Goal: Navigation & Orientation: Find specific page/section

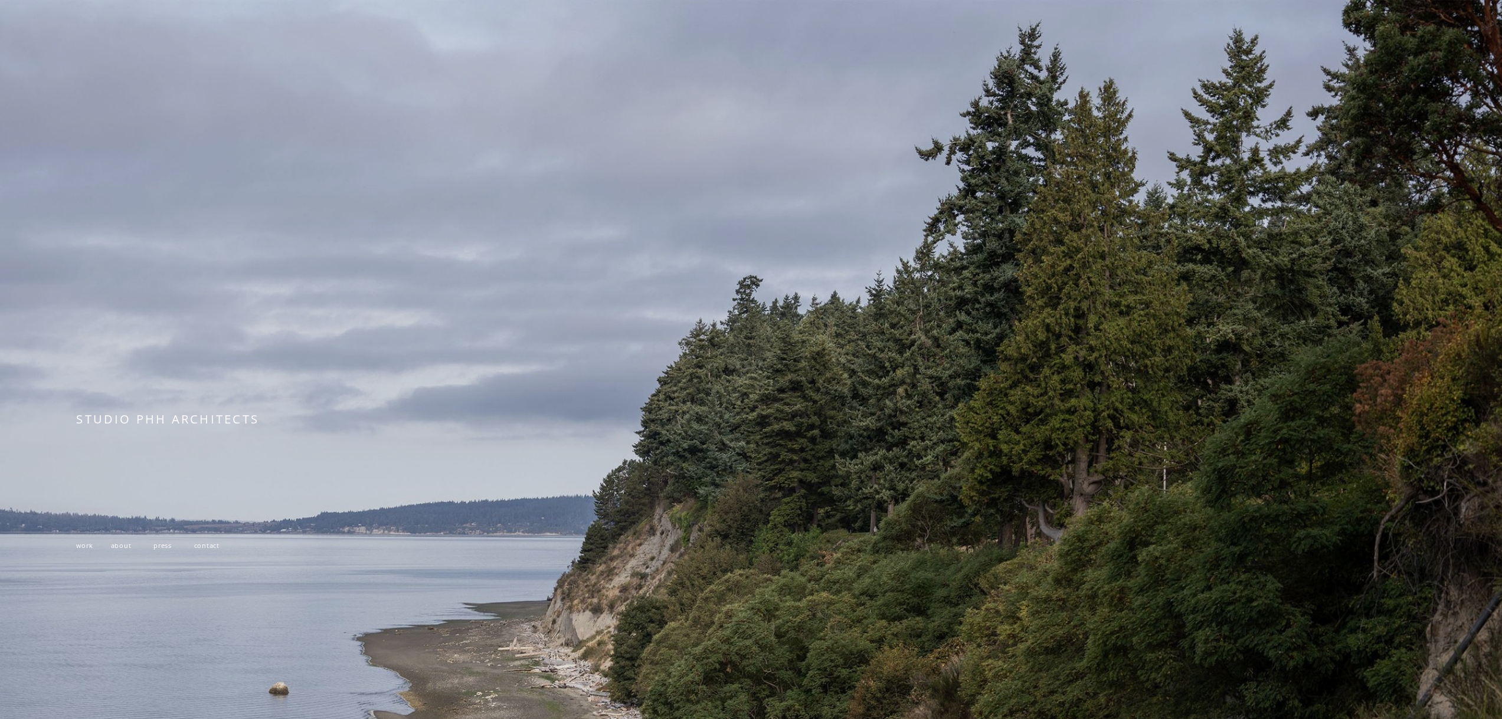
click at [79, 546] on span "work" at bounding box center [84, 545] width 17 height 9
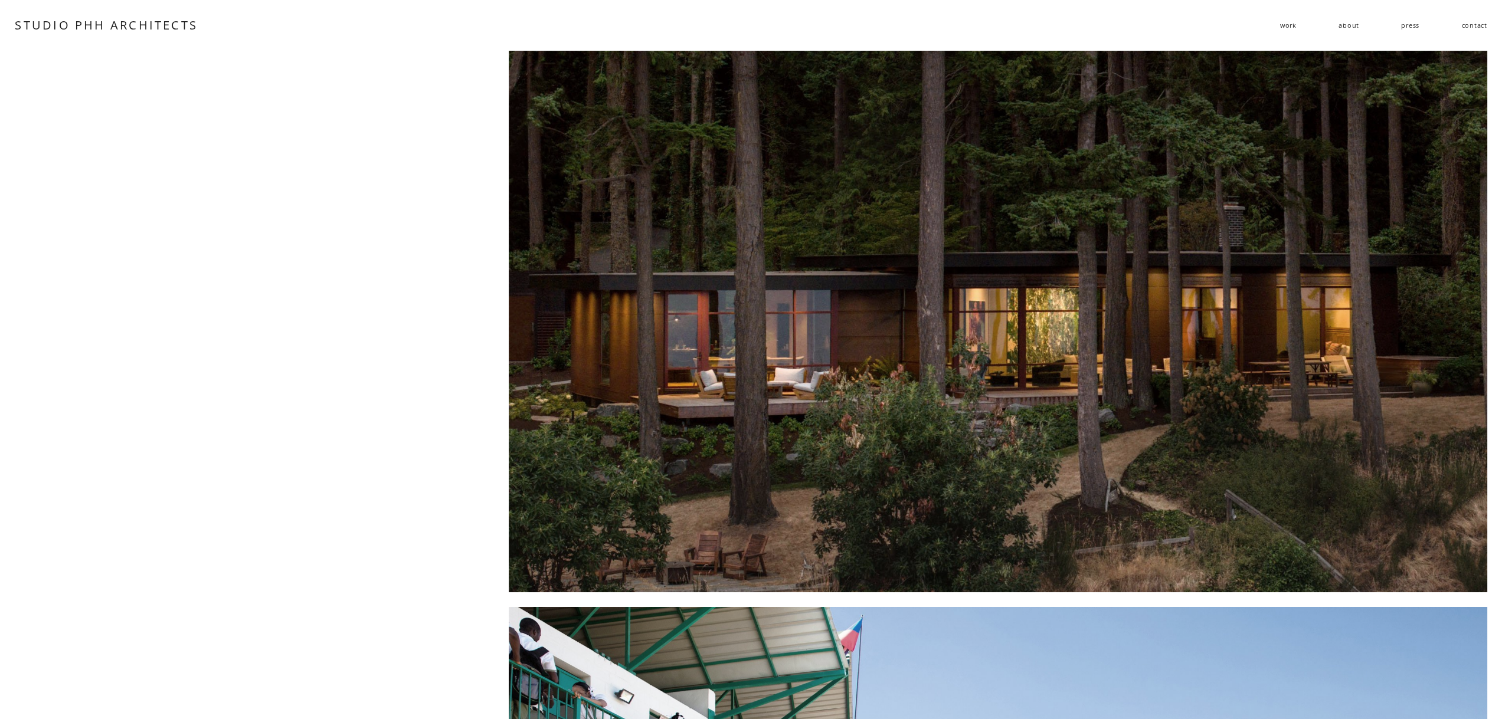
click at [1353, 28] on link "about" at bounding box center [1348, 26] width 21 height 18
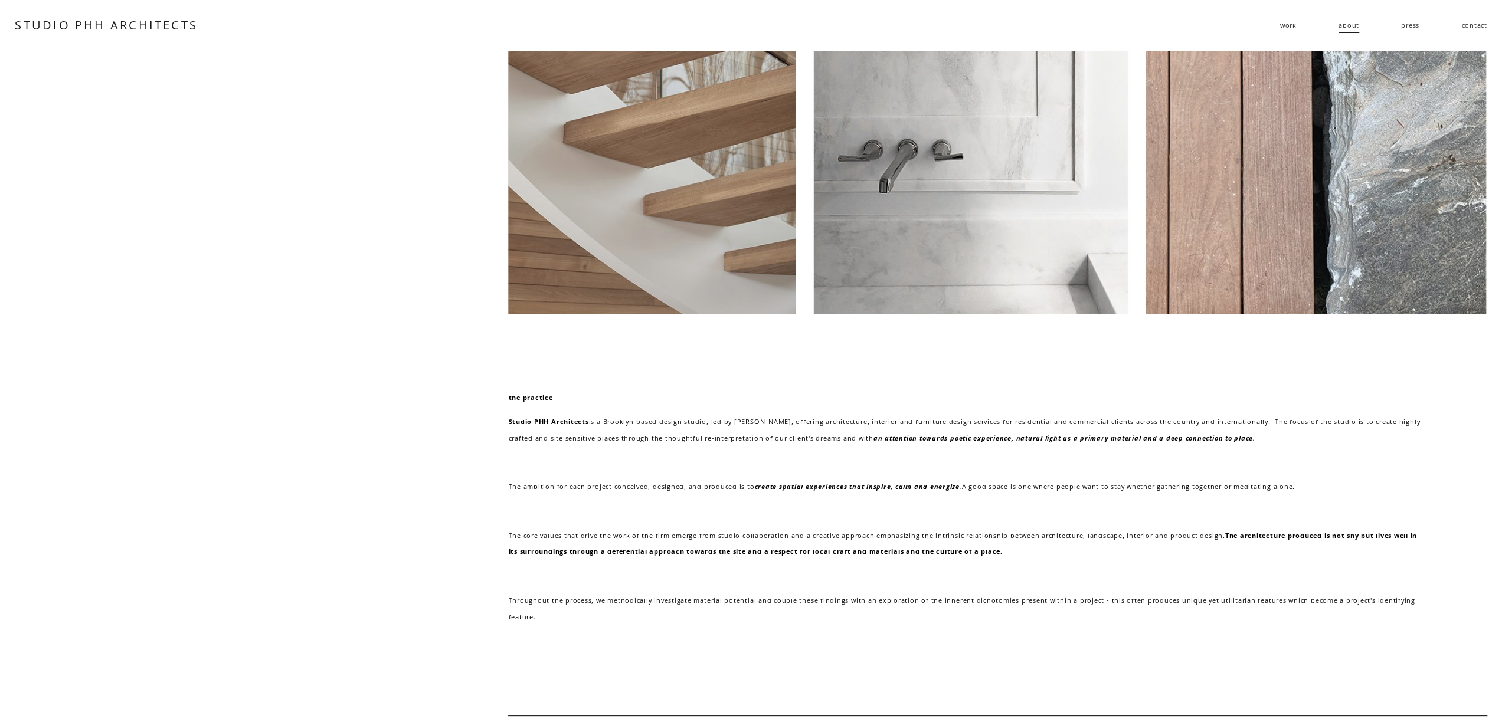
click at [1484, 22] on link "contact" at bounding box center [1473, 26] width 25 height 18
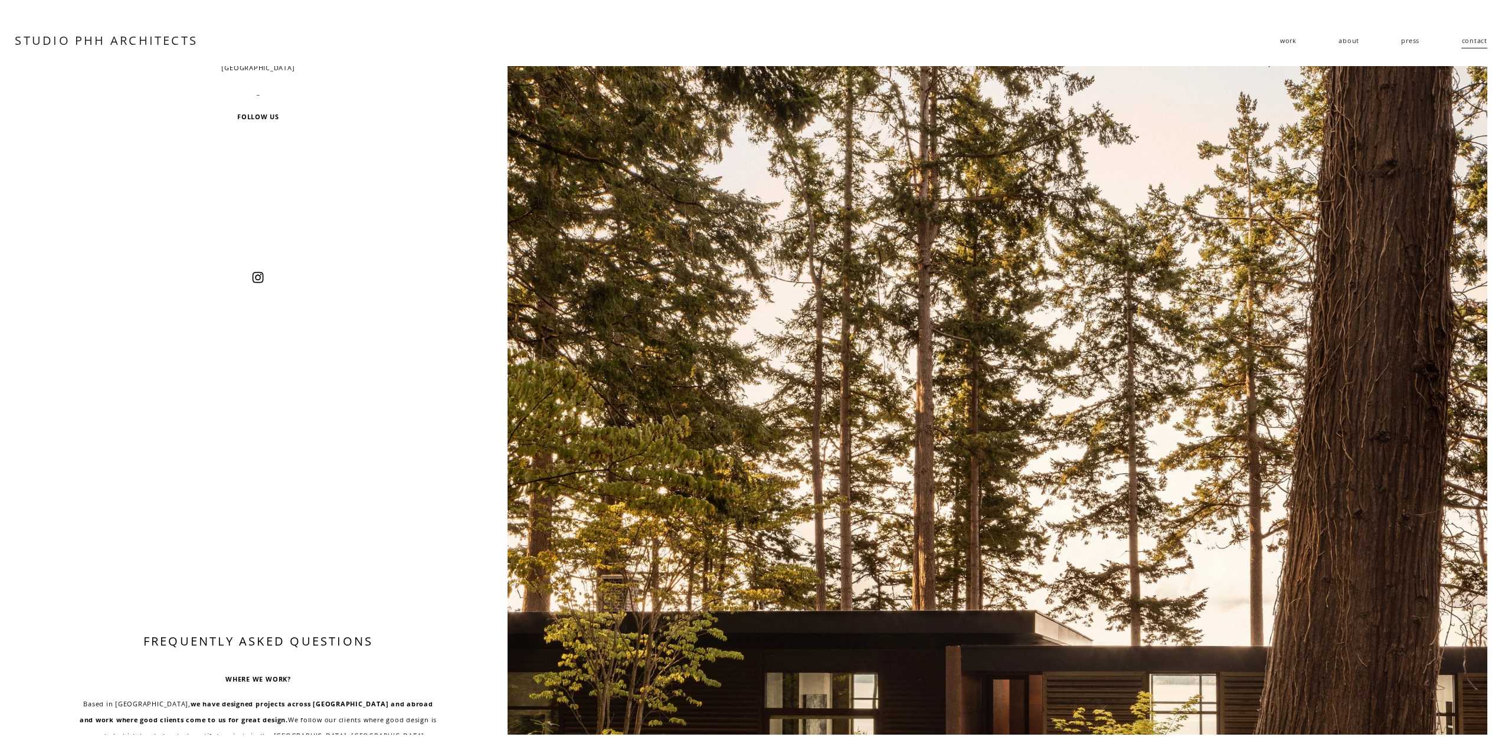
scroll to position [295, 0]
